Goal: Task Accomplishment & Management: Complete application form

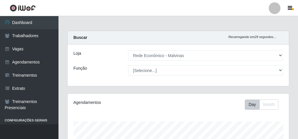
select select "194"
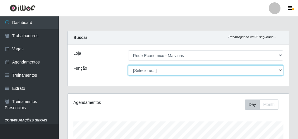
click at [154, 74] on select "[Selecione...] Embalador Embalador + Embalador ++ Operador de Caixa Operador de…" at bounding box center [205, 70] width 155 height 10
select select "1"
click at [128, 65] on select "[Selecione...] Embalador Embalador + Embalador ++ Operador de Caixa Operador de…" at bounding box center [205, 70] width 155 height 10
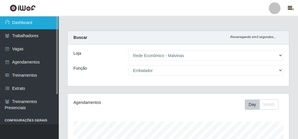
click at [30, 21] on link "Dashboard" at bounding box center [29, 22] width 59 height 13
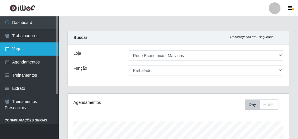
click at [0, 53] on link "Vagas" at bounding box center [29, 48] width 59 height 13
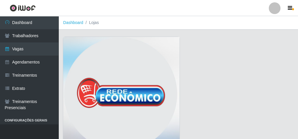
click at [140, 67] on img at bounding box center [121, 95] width 117 height 117
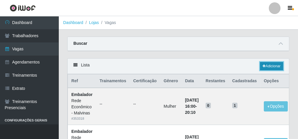
click at [273, 66] on link "Adicionar" at bounding box center [271, 66] width 23 height 8
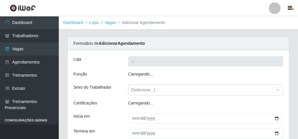
type input "Rede Econômico - Malvinas"
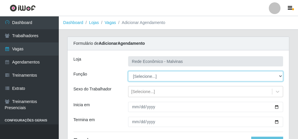
click at [153, 74] on select "[Selecione...] Embalador Embalador + Embalador ++ Operador de Caixa Operador de…" at bounding box center [205, 76] width 155 height 10
select select "1"
click at [128, 71] on select "[Selecione...] Embalador Embalador + Embalador ++ Operador de Caixa Operador de…" at bounding box center [205, 76] width 155 height 10
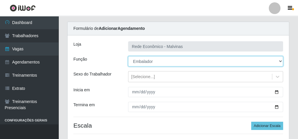
scroll to position [23, 0]
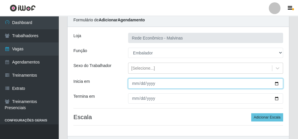
click at [136, 84] on input "Inicia em" at bounding box center [205, 83] width 155 height 10
type input "0001-01-10"
type input "[DATE]"
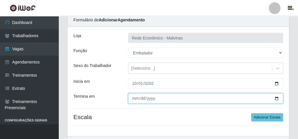
click at [133, 99] on input "Termina em" at bounding box center [205, 98] width 155 height 10
type input "[DATE]"
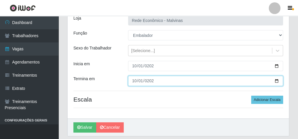
scroll to position [59, 0]
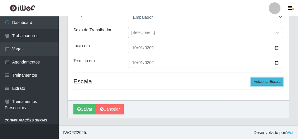
click at [269, 82] on button "Adicionar Escala" at bounding box center [267, 82] width 32 height 8
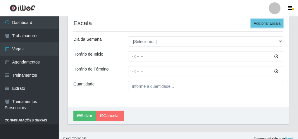
scroll to position [124, 0]
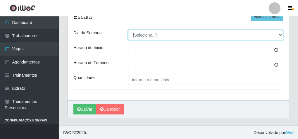
click at [153, 37] on select "[Selecione...] Segunda Terça Quarta Quinta Sexta Sábado Domingo" at bounding box center [205, 35] width 155 height 10
select select "3"
click at [128, 30] on select "[Selecione...] Segunda Terça Quarta Quinta Sexta Sábado Domingo" at bounding box center [205, 35] width 155 height 10
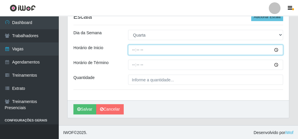
click at [131, 51] on input "Horário de Inicio" at bounding box center [205, 50] width 155 height 10
type input "15:00"
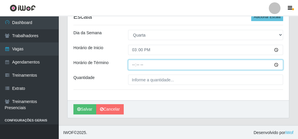
click at [133, 61] on input "Horário de Término" at bounding box center [205, 65] width 155 height 10
type input "20:10"
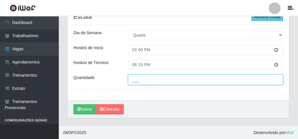
click at [147, 75] on input "___" at bounding box center [205, 80] width 155 height 10
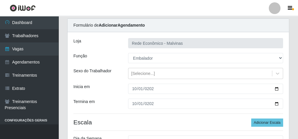
scroll to position [7, 0]
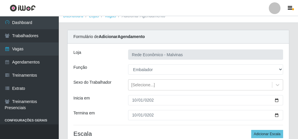
type input "1__"
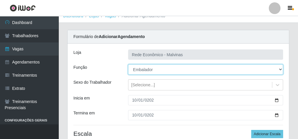
click at [154, 68] on select "[Selecione...] Embalador Embalador + Embalador ++ Operador de Caixa Operador de…" at bounding box center [205, 69] width 155 height 10
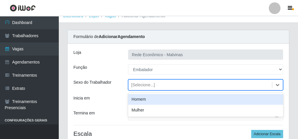
click at [151, 88] on div "[Selecione...]" at bounding box center [201, 85] width 144 height 10
click at [146, 102] on div "Homem" at bounding box center [205, 99] width 155 height 11
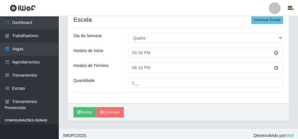
scroll to position [124, 0]
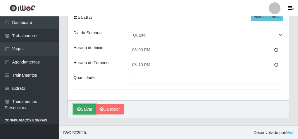
click at [81, 109] on button "Salvar" at bounding box center [84, 109] width 23 height 10
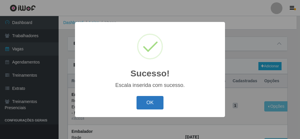
click at [143, 105] on button "OK" at bounding box center [149, 103] width 27 height 14
